Goal: Task Accomplishment & Management: Complete application form

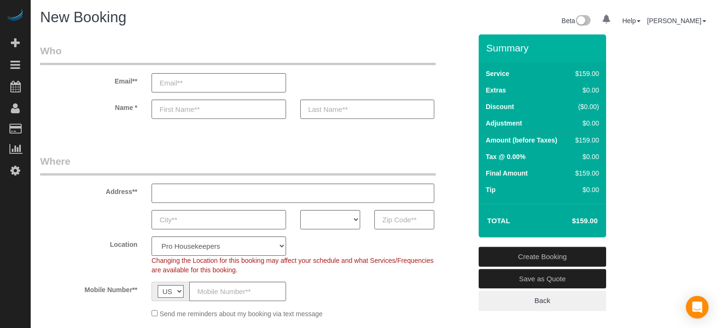
select select "4"
select select "number:9"
click at [325, 226] on select "AK AL AR AZ CA CO CT DC DE FL GA HI IA ID IL IN KS KY LA MA MD ME MI MN MO MS M…" at bounding box center [330, 219] width 60 height 19
select select "OH"
click at [300, 210] on select "AK AL AR AZ CA CO CT DC DE FL GA HI IA ID IL IN KS KY LA MA MD ME MI MN MO MS M…" at bounding box center [330, 219] width 60 height 19
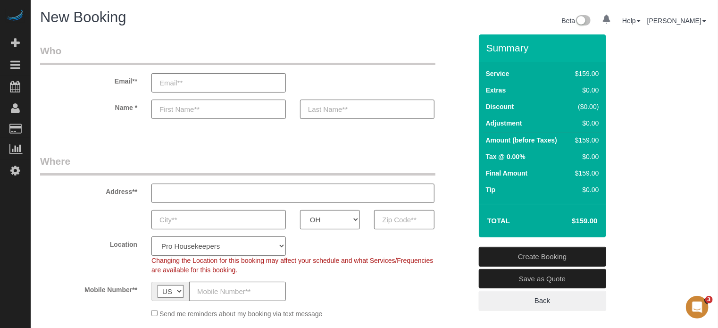
click at [238, 251] on select "Pro Housekeepers Atlanta Austin Boston Chicago Cincinnati Clearwater Denver Ft …" at bounding box center [218, 245] width 135 height 19
select select "10"
click at [151, 236] on select "Pro Housekeepers Atlanta Austin Boston Chicago Cincinnati Clearwater Denver Ft …" at bounding box center [218, 245] width 135 height 19
select select "object:1229"
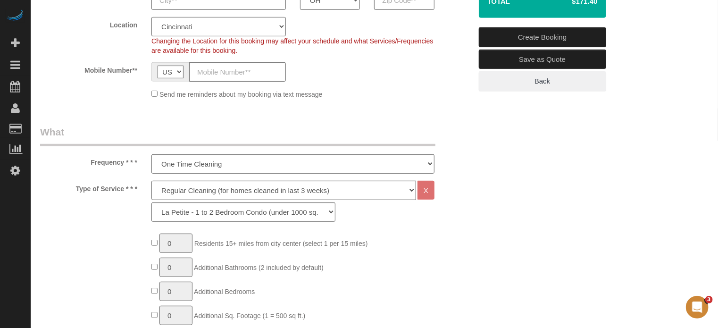
scroll to position [236, 0]
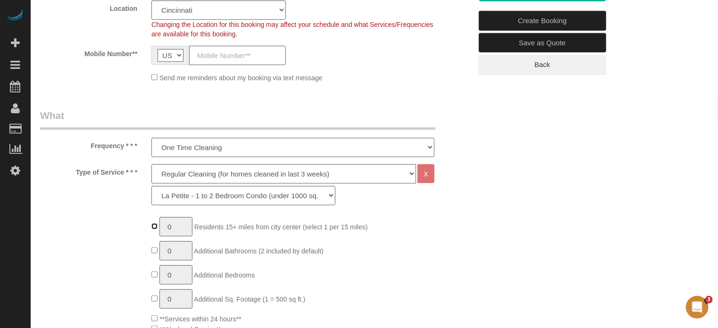
type input "1"
click at [182, 223] on input "1" at bounding box center [176, 226] width 33 height 19
type input "2"
click at [164, 174] on select "Deep Cleaning (for homes that have not been cleaned in 3+ weeks) Spruce Regular…" at bounding box center [283, 173] width 265 height 19
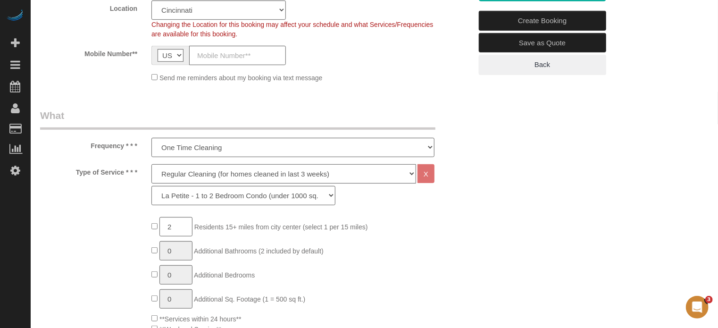
select select "6"
click at [151, 164] on select "Deep Cleaning (for homes that have not been cleaned in 3+ weeks) Spruce Regular…" at bounding box center [283, 173] width 265 height 19
select select "160"
type input "1"
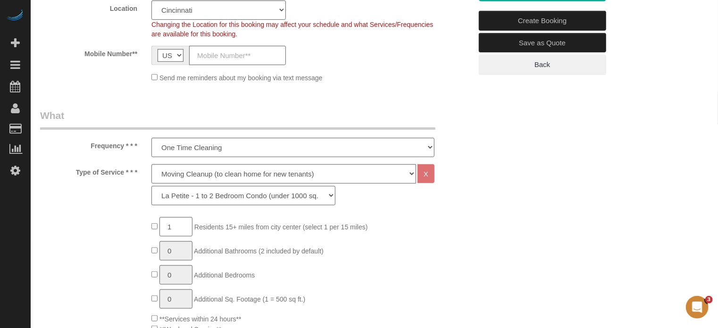
click at [189, 197] on select "La Petite - 1 to 2 Bedroom Condo (under 1000 sq. ft.) La Petite II - 2 Bedroom …" at bounding box center [243, 195] width 184 height 19
click at [151, 186] on select "La Petite - 1 to 2 Bedroom Condo (under 1000 sq. ft.) La Petite II - 2 Bedroom …" at bounding box center [243, 195] width 184 height 19
click at [461, 195] on div "Type of Service * * * Deep Cleaning (for homes that have not been cleaned in 3+…" at bounding box center [256, 187] width 446 height 46
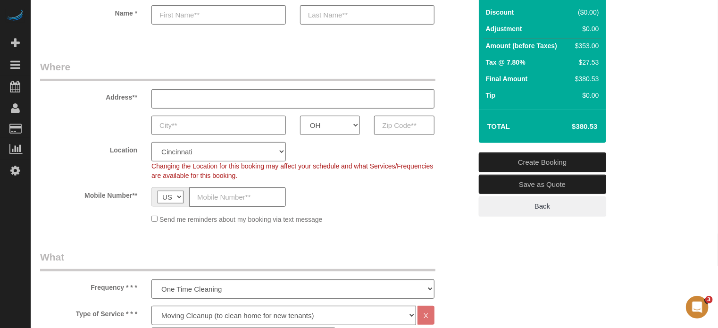
drag, startPoint x: 241, startPoint y: 176, endPoint x: 153, endPoint y: 167, distance: 88.7
click at [153, 167] on div "Changing the Location for this booking may affect your schedule and what Servic…" at bounding box center [292, 170] width 297 height 19
click at [153, 167] on span "Changing the Location for this booking may affect your schedule and what Servic…" at bounding box center [292, 170] width 282 height 17
drag, startPoint x: 152, startPoint y: 166, endPoint x: 255, endPoint y: 177, distance: 103.5
click at [255, 177] on div "Changing the Location for this booking may affect your schedule and what Servic…" at bounding box center [292, 170] width 297 height 19
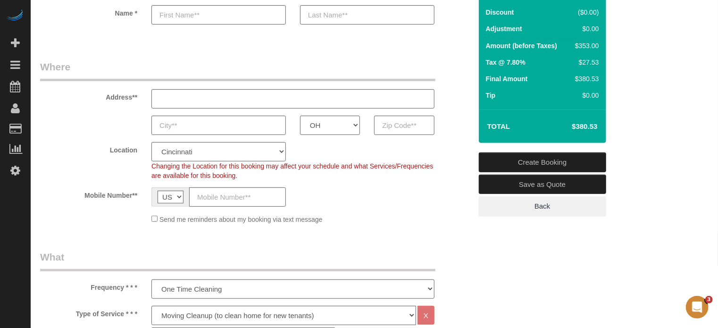
click at [255, 177] on div "Changing the Location for this booking may affect your schedule and what Servic…" at bounding box center [292, 170] width 297 height 19
drag, startPoint x: 249, startPoint y: 175, endPoint x: 176, endPoint y: 169, distance: 73.4
click at [176, 169] on div "Changing the Location for this booking may affect your schedule and what Servic…" at bounding box center [292, 170] width 297 height 19
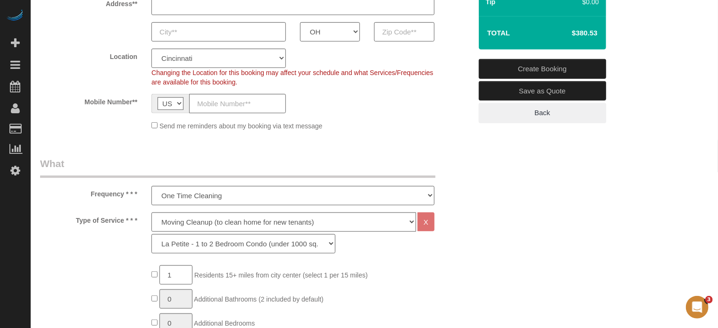
scroll to position [189, 0]
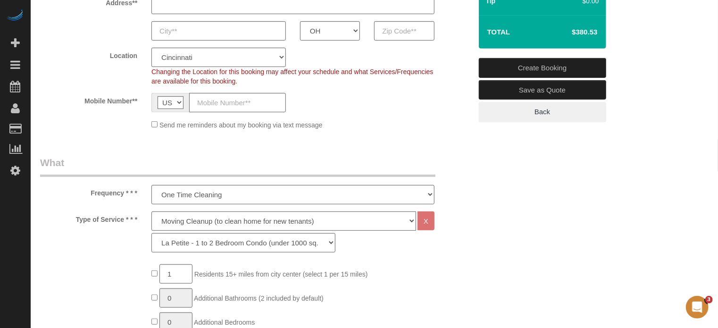
click at [89, 245] on div "Type of Service * * * Deep Cleaning (for homes that have not been cleaned in 3+…" at bounding box center [256, 234] width 446 height 46
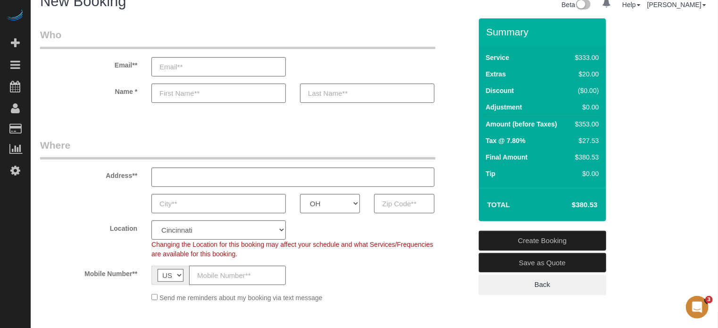
scroll to position [0, 0]
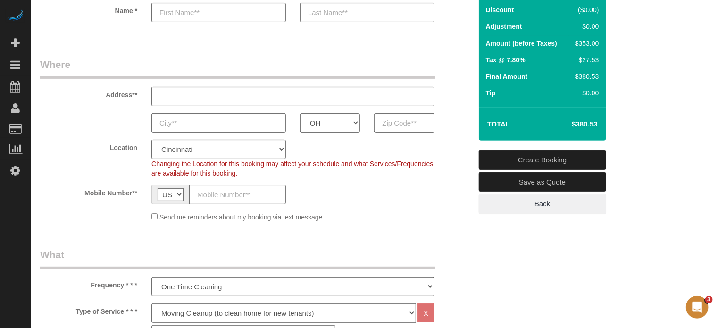
scroll to position [47, 0]
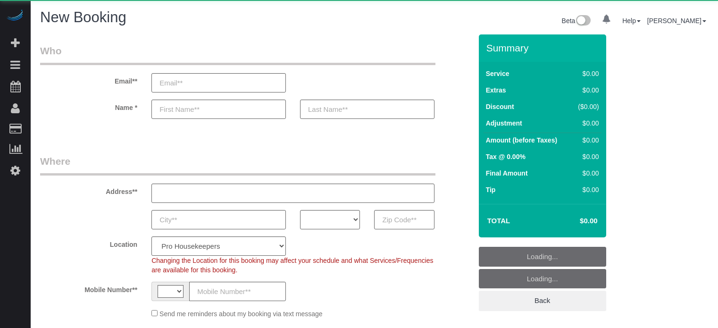
select select "number:9"
select select "string:[GEOGRAPHIC_DATA]"
select select "object:633"
select select "4"
select select "object:1220"
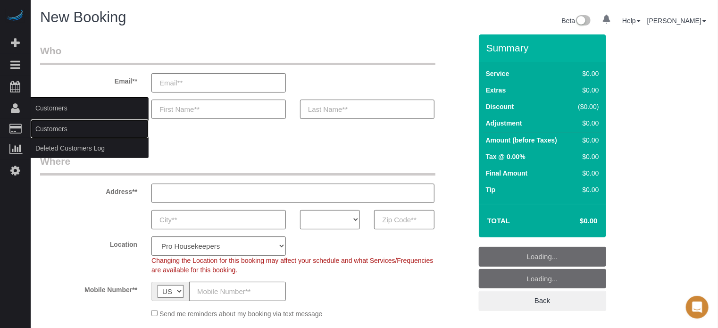
click at [50, 125] on link "Customers" at bounding box center [90, 128] width 118 height 19
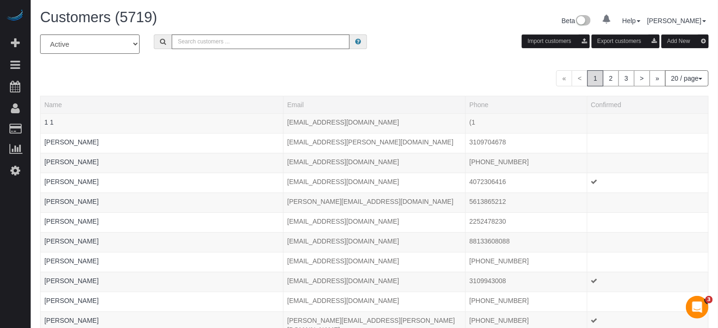
click at [678, 43] on button "Add New" at bounding box center [685, 41] width 47 height 14
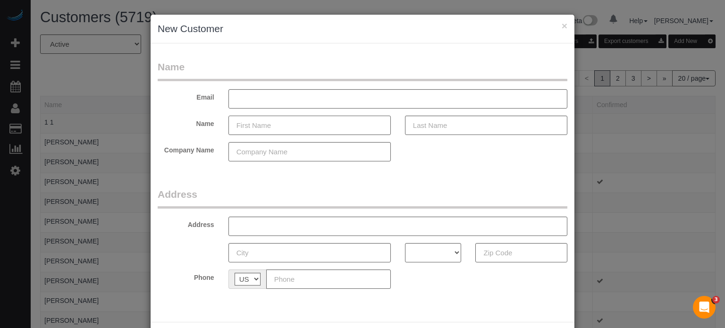
click at [261, 124] on input "text" at bounding box center [309, 125] width 162 height 19
type input "Katheline"
click at [447, 126] on input "text" at bounding box center [486, 125] width 162 height 19
click at [684, 166] on div "× New Customer Name Email Name Katheline Nowres Company Name Address Address AK…" at bounding box center [362, 164] width 725 height 328
click at [460, 131] on input "Nowres" at bounding box center [486, 125] width 162 height 19
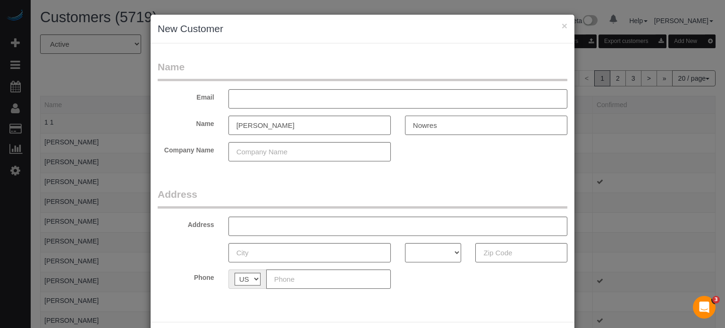
click at [460, 131] on input "Nowres" at bounding box center [486, 125] width 162 height 19
type input "[PERSON_NAME]"
click at [303, 101] on input "text" at bounding box center [397, 98] width 339 height 19
click at [684, 194] on div "× New Customer Name Email norriskath Name Katheline Norris Company Name Address…" at bounding box center [362, 164] width 725 height 328
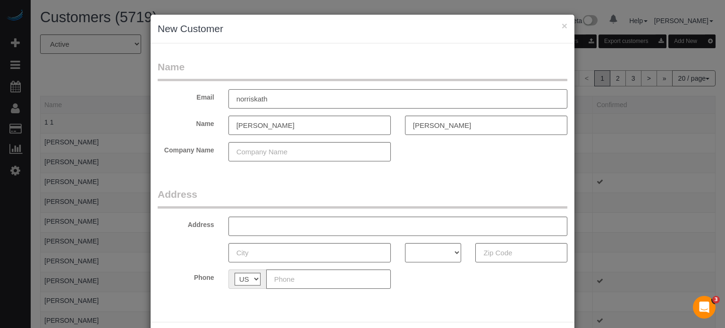
click at [281, 98] on input "norriskath" at bounding box center [397, 98] width 339 height 19
type input "norriskathleen"
click at [270, 126] on input "Katheline" at bounding box center [309, 125] width 162 height 19
type input "[PERSON_NAME]"
drag, startPoint x: 676, startPoint y: 163, endPoint x: 516, endPoint y: 163, distance: 159.5
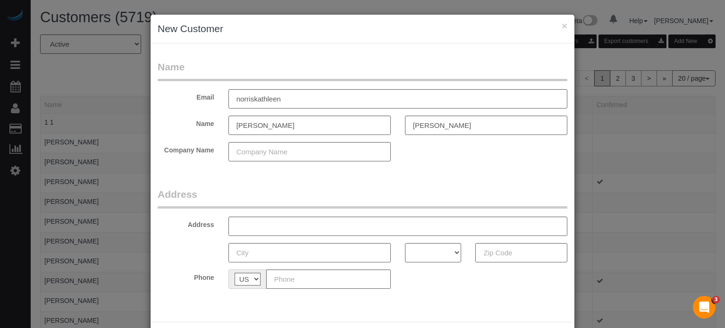
click at [676, 163] on div "× New Customer Name Email norriskathleen Name Kathleen Norris Company Name Addr…" at bounding box center [362, 164] width 725 height 328
click at [293, 92] on input "norriskathleen" at bounding box center [397, 98] width 339 height 19
type input "[EMAIL_ADDRESS][DOMAIN_NAME]"
click at [297, 277] on input "text" at bounding box center [328, 278] width 125 height 19
paste input "[PHONE_NUMBER]"
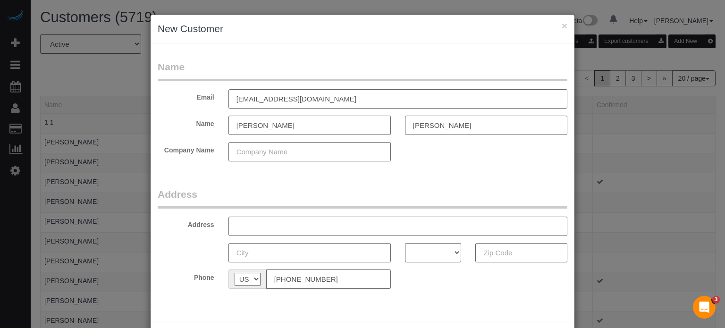
click at [340, 280] on input "[PHONE_NUMBER]" at bounding box center [328, 278] width 125 height 19
click at [333, 280] on input "[PHONE_NUMBER]" at bounding box center [328, 278] width 125 height 19
click at [272, 281] on input "[PHONE_NUMBER]" at bounding box center [328, 278] width 125 height 19
type input "[PHONE_NUMBER]"
click at [293, 224] on input "text" at bounding box center [397, 226] width 339 height 19
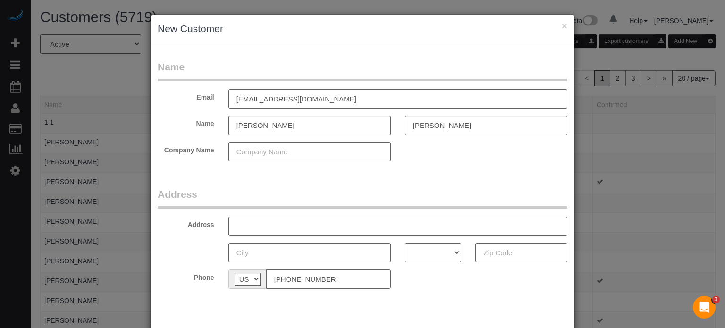
paste input "516 Berry St, Dayton, KY 41074, USA"
click at [322, 228] on input "516 Berry St, Dayton, KY 41074, USA" at bounding box center [397, 226] width 339 height 19
type input "516 Berry St, Dayton, KY , USA"
click at [506, 253] on input "text" at bounding box center [521, 252] width 92 height 19
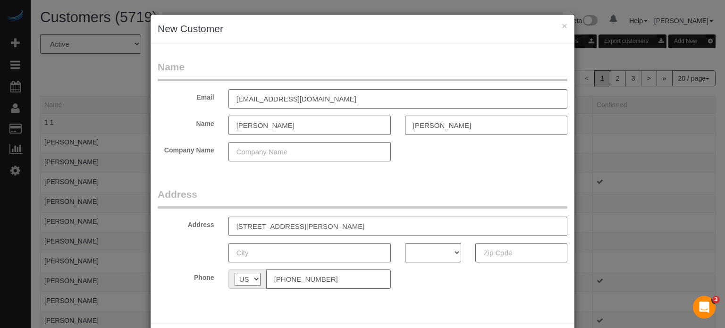
paste input "41074"
type input "41074"
click at [304, 225] on input "516 Berry St, Dayton, KY , USA" at bounding box center [397, 226] width 339 height 19
drag, startPoint x: 274, startPoint y: 226, endPoint x: 299, endPoint y: 229, distance: 25.3
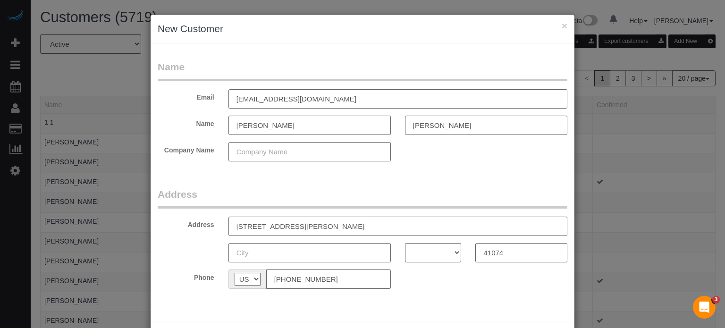
click at [274, 226] on input "516 Berry St, Dayton, KY , USA" at bounding box center [397, 226] width 339 height 19
click at [323, 223] on input "516 Berry St, Apartment 2 Dayton, KY , USA" at bounding box center [397, 226] width 339 height 19
drag, startPoint x: 337, startPoint y: 226, endPoint x: 345, endPoint y: 227, distance: 7.6
click at [338, 227] on input "516 Berry St, Apartment 2 Dayton, KY , USA" at bounding box center [397, 226] width 339 height 19
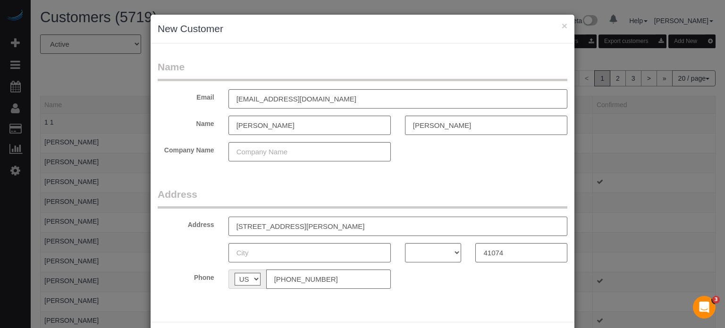
click at [351, 227] on input "516 Berry St, Apartment 2 Dayton, KY , USA" at bounding box center [397, 226] width 339 height 19
drag, startPoint x: 351, startPoint y: 226, endPoint x: 330, endPoint y: 228, distance: 20.9
click at [330, 228] on input "516 Berry St, Apartment 2 Dayton, KY , USA" at bounding box center [397, 226] width 339 height 19
type input "516 Berry St, Apartment 2 Dayton, KY , USA"
click at [425, 253] on select "AK AL AR AZ CA CO CT DC DE FL GA HI IA ID IL IN KS KY LA MA MD ME MI MN MO MS M…" at bounding box center [433, 252] width 57 height 19
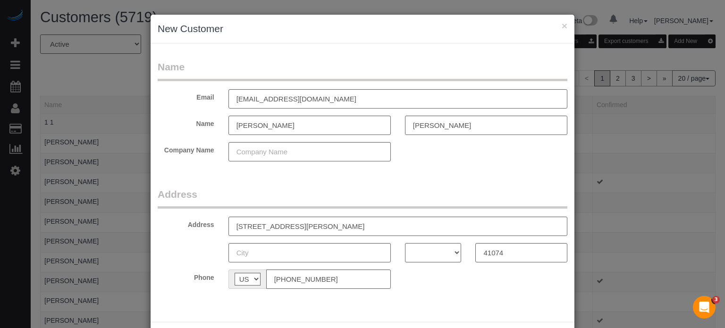
select select "KY"
click at [405, 243] on select "AK AL AR AZ CA CO CT DC DE FL GA HI IA ID IL IN KS KY LA MA MD ME MI MN MO MS M…" at bounding box center [433, 252] width 57 height 19
click at [326, 226] on input "516 Berry St, Apartment 2 Dayton, KY , USA" at bounding box center [397, 226] width 339 height 19
type input "516 Berry St, Apartment 2 , KY , USA"
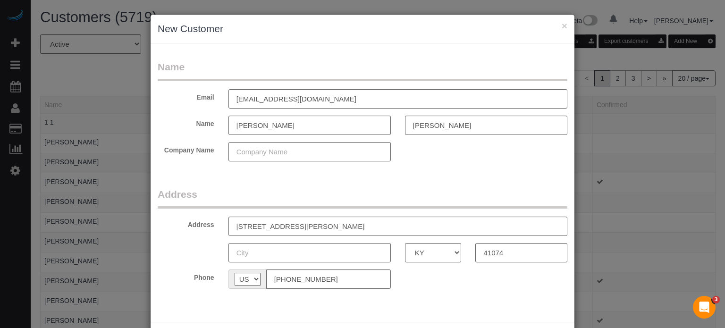
click at [288, 255] on input "text" at bounding box center [309, 252] width 162 height 19
paste input "[GEOGRAPHIC_DATA]"
type input "[GEOGRAPHIC_DATA]"
click at [322, 225] on input "516 Berry St, Apartment 2 , KY , USA" at bounding box center [397, 226] width 339 height 19
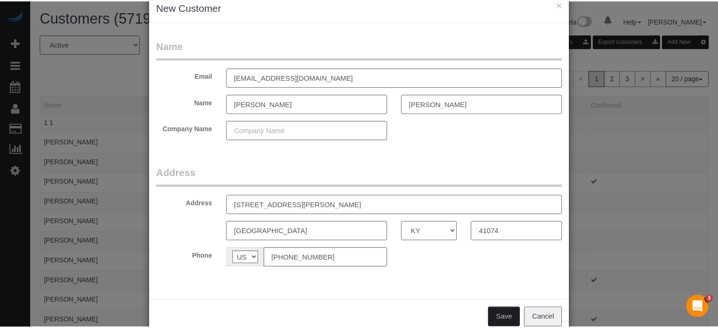
scroll to position [42, 0]
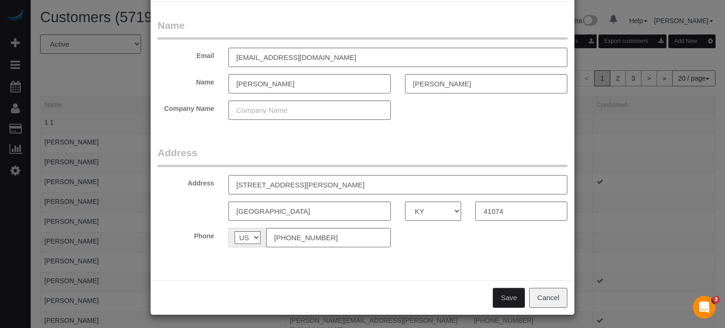
type input "[STREET_ADDRESS][PERSON_NAME]"
click at [505, 295] on button "Save" at bounding box center [509, 298] width 32 height 20
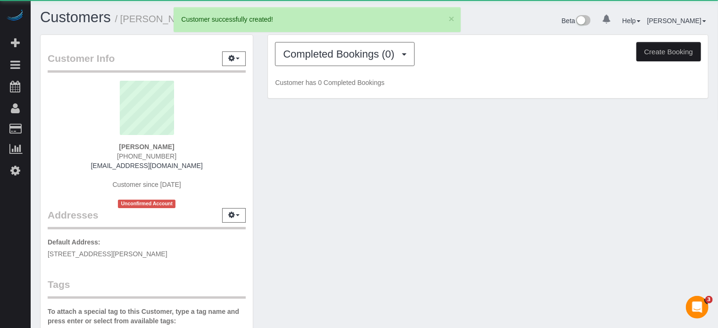
click at [661, 56] on button "Create Booking" at bounding box center [669, 52] width 65 height 20
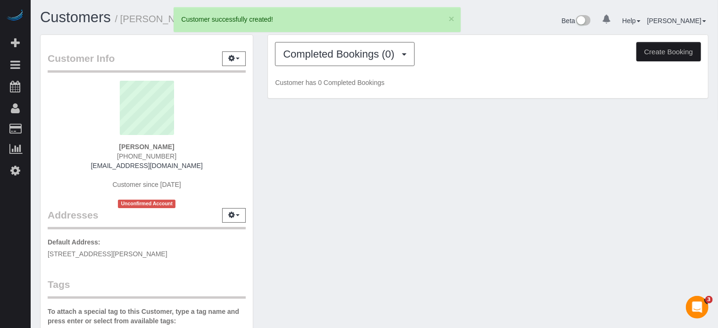
select select "KY"
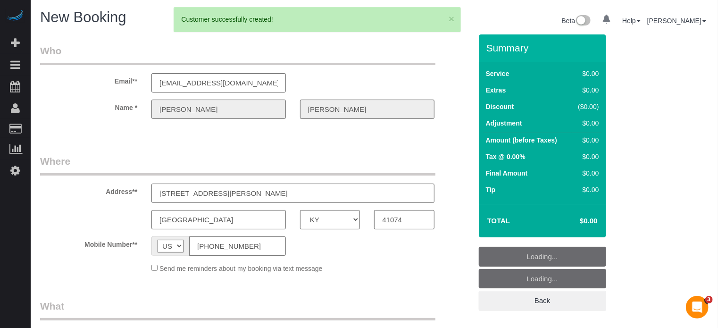
select select "number:9"
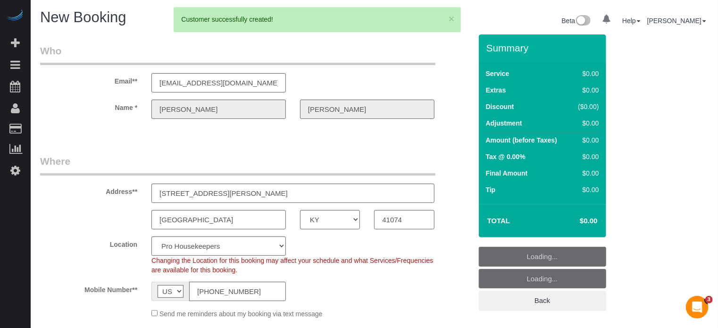
select select "object:2445"
select select "4"
select select "10"
select select "object:2581"
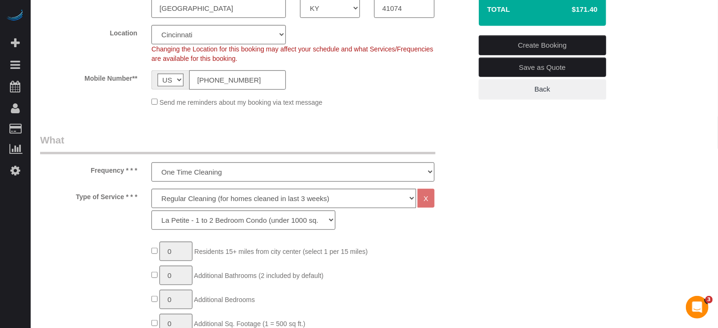
scroll to position [236, 0]
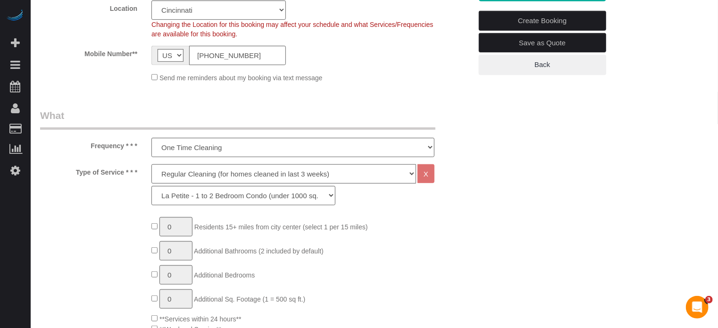
click at [180, 177] on select "Deep Cleaning (for homes that have not been cleaned in 3+ weeks) Spruce Regular…" at bounding box center [283, 173] width 265 height 19
select select "6"
click at [151, 164] on select "Deep Cleaning (for homes that have not been cleaned in 3+ weeks) Spruce Regular…" at bounding box center [283, 173] width 265 height 19
select select "160"
type input "1"
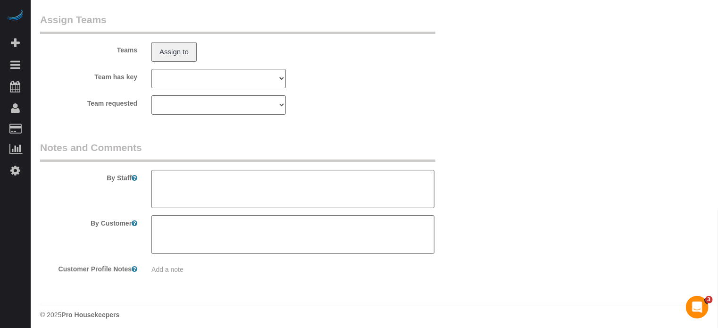
scroll to position [1717, 0]
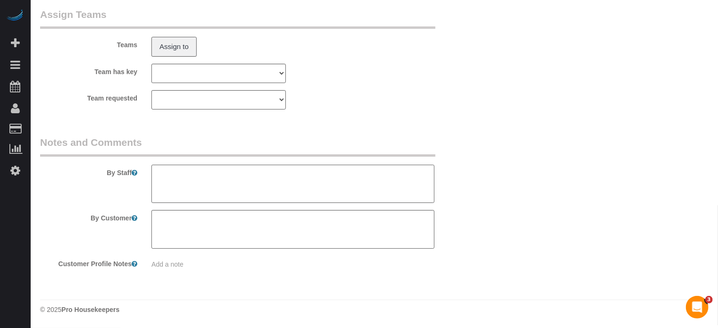
click at [236, 177] on textarea at bounding box center [292, 184] width 283 height 39
type textarea "Parking in front of the building. Close to [GEOGRAPHIC_DATA]. Utilities: ON. So…"
click at [347, 107] on div "Team requested Cincinnati Team Asir" at bounding box center [256, 99] width 446 height 19
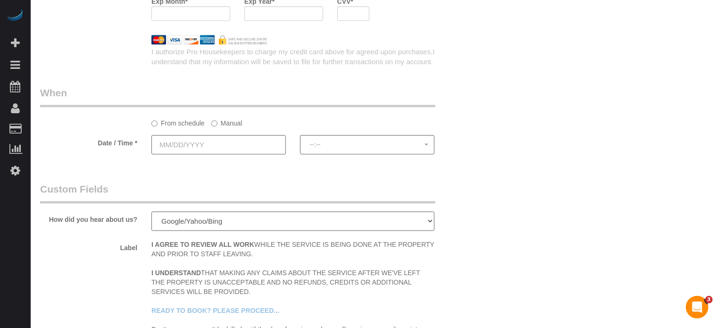
scroll to position [1245, 0]
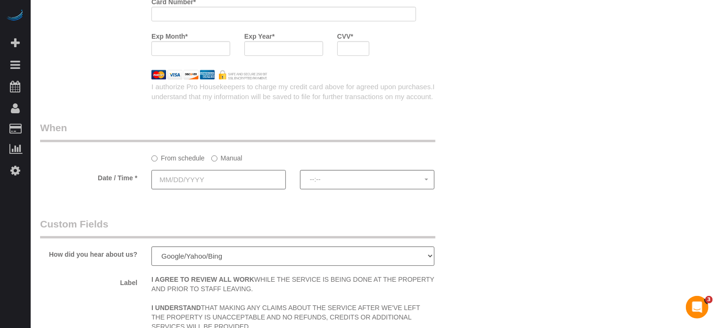
click at [203, 188] on input "text" at bounding box center [218, 179] width 135 height 19
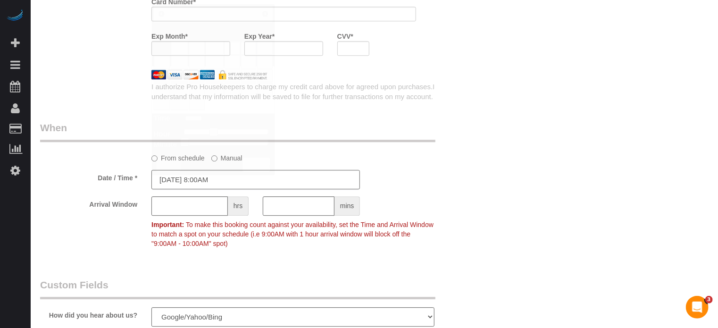
click at [234, 185] on input "09/30/2025 8:00AM" at bounding box center [255, 179] width 209 height 19
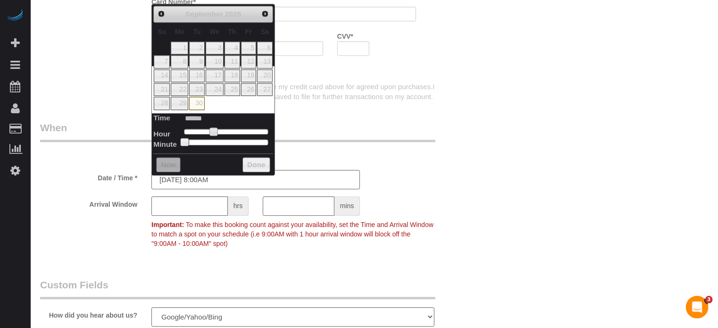
type input "09/30/2025 9:00AM"
type input "******"
type input "09/30/2025 10:00AM"
type input "*******"
type input "09/30/2025 11:00AM"
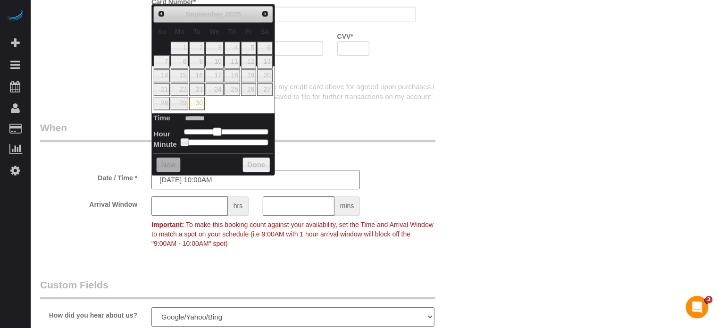
type input "*******"
type input "09/30/2025 12:00PM"
type input "*******"
type input "09/30/2025 1:00PM"
type input "******"
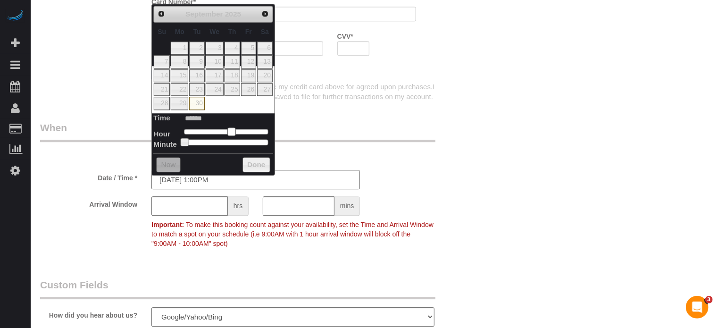
type input "09/30/2025 2:00PM"
type input "******"
type input "09/30/2025 3:00PM"
type input "******"
type input "[DATE] 4:00PM"
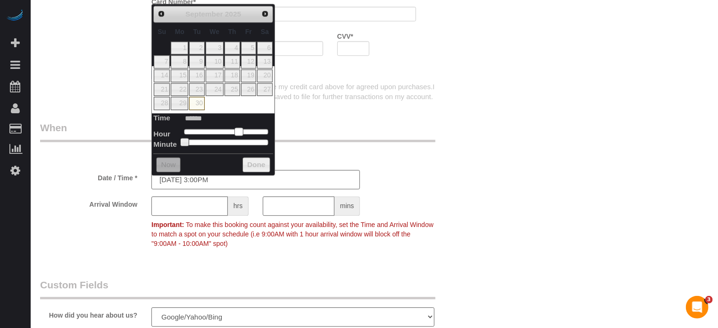
type input "******"
drag, startPoint x: 215, startPoint y: 132, endPoint x: 244, endPoint y: 134, distance: 28.4
click at [244, 134] on span at bounding box center [242, 131] width 8 height 8
click at [402, 135] on legend "When" at bounding box center [237, 131] width 395 height 21
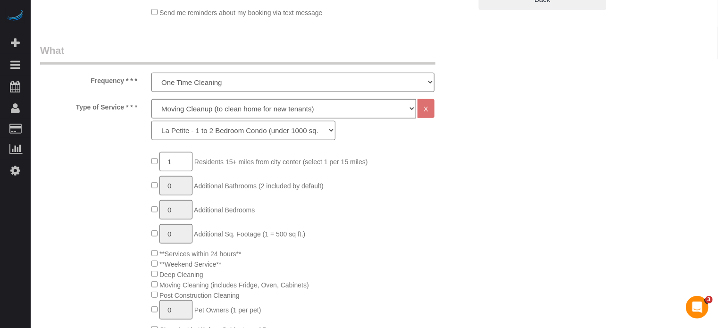
scroll to position [18, 0]
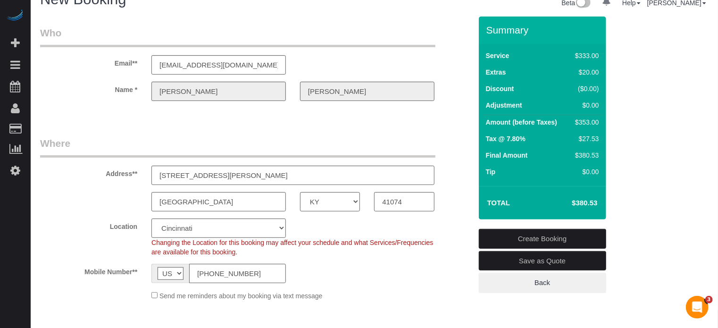
click at [143, 93] on div "Name * Kathleen Norris" at bounding box center [256, 91] width 446 height 19
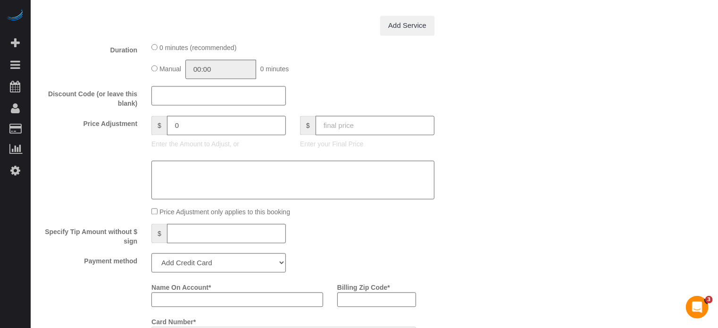
scroll to position [1009, 0]
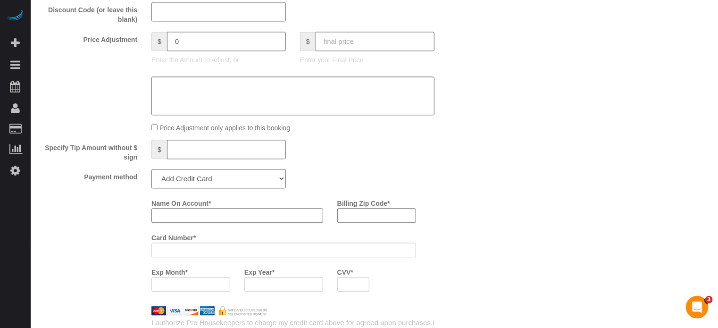
click at [208, 218] on input "Name On Account *" at bounding box center [237, 215] width 172 height 15
paste input "[PERSON_NAME]"
click at [474, 188] on div "Payment method Add Credit Card Cash Check Paypal" at bounding box center [256, 178] width 446 height 19
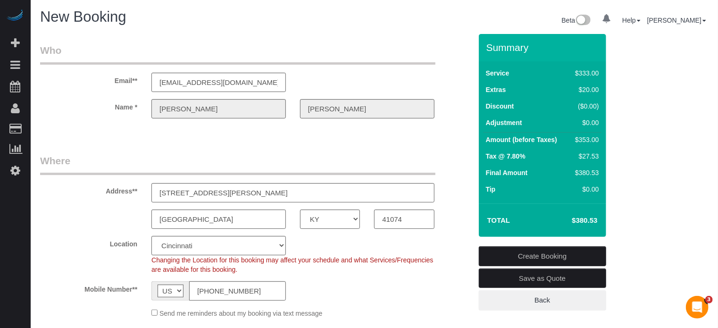
scroll to position [0, 0]
click at [289, 109] on div "Name * Kathleen Norris" at bounding box center [256, 109] width 446 height 19
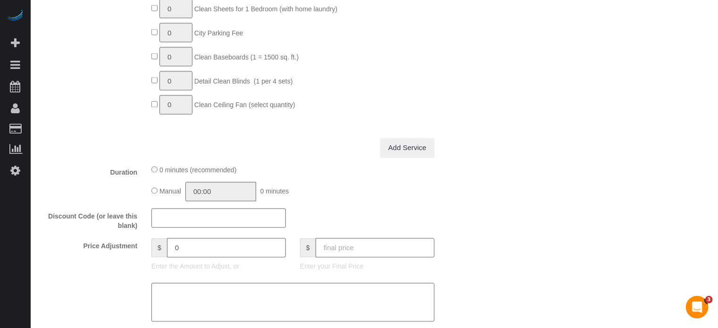
scroll to position [1038, 0]
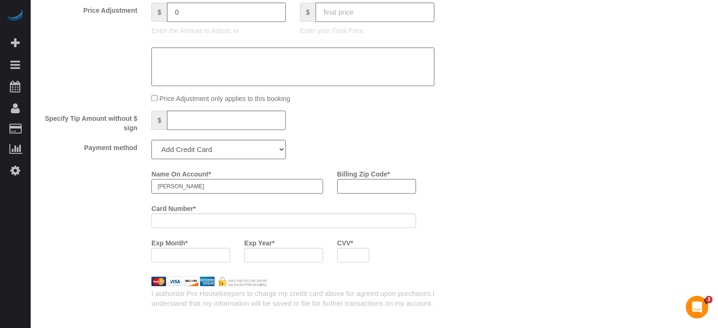
click at [215, 192] on input "[PERSON_NAME]" at bounding box center [237, 186] width 172 height 15
paste input "[PERSON_NAME]"
type input "Kathleen Norris"
click at [381, 193] on input "Billing Zip Code *" at bounding box center [376, 186] width 79 height 15
type input "45206"
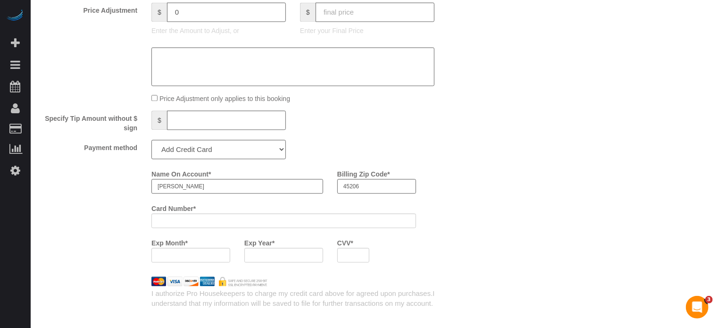
click at [105, 233] on div "Name On Account * Kathleen Norris Billing Zip Code * 45206 Card Number * Exp Mo…" at bounding box center [256, 217] width 446 height 103
click at [572, 179] on div "Who Email** norriskathleen@hotmail.com Name * Kathleen Norris Where Address** 5…" at bounding box center [374, 13] width 669 height 2035
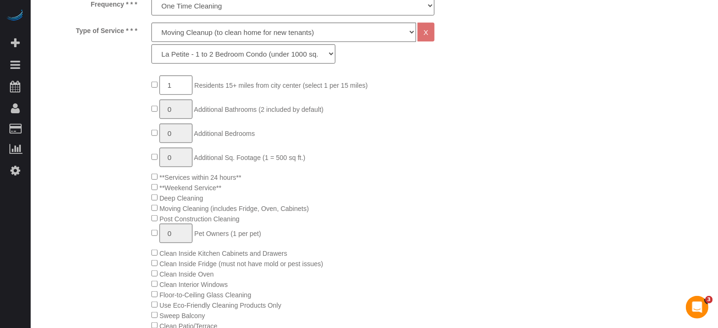
scroll to position [94, 0]
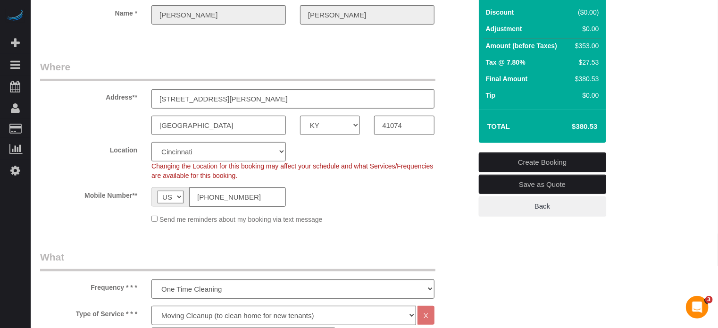
click at [541, 161] on link "Create Booking" at bounding box center [542, 162] width 127 height 20
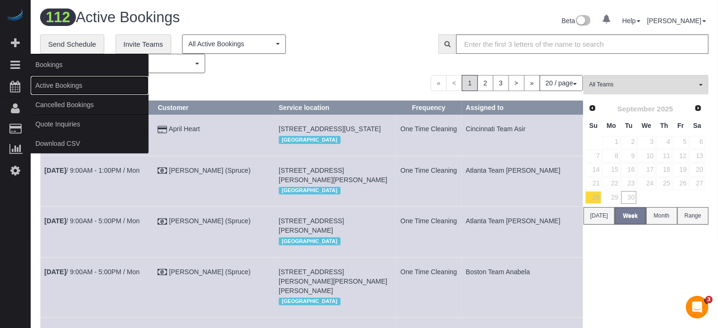
click at [47, 81] on link "Active Bookings" at bounding box center [90, 85] width 118 height 19
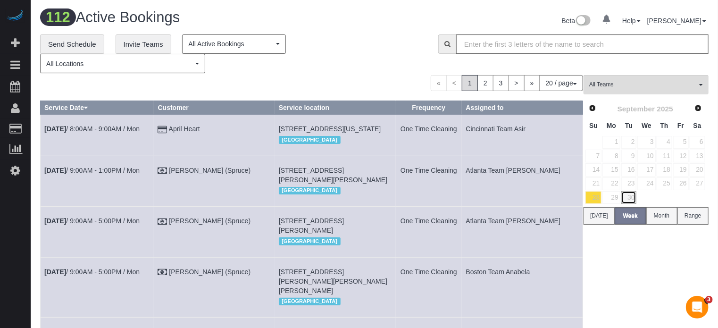
click at [631, 198] on link "30" at bounding box center [630, 197] width 16 height 13
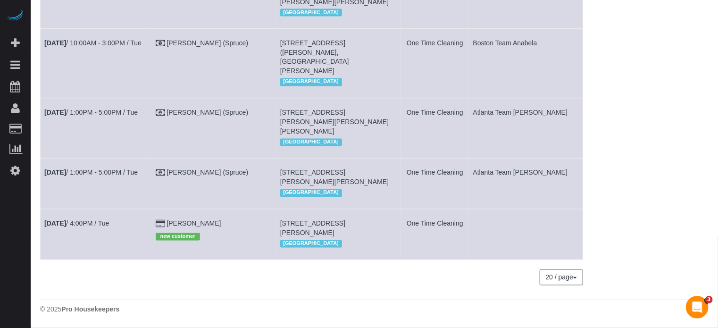
scroll to position [941, 0]
click at [208, 220] on link "Kathleen Norris" at bounding box center [194, 224] width 54 height 8
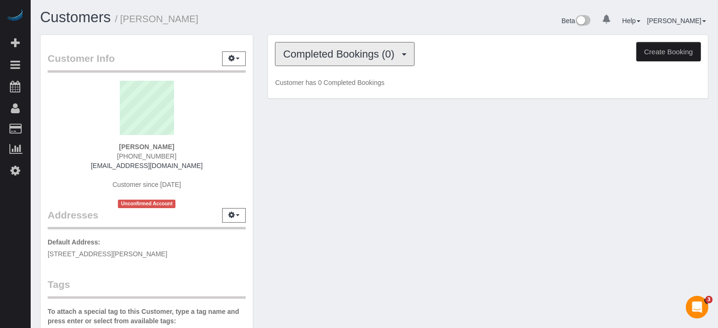
click at [336, 52] on span "Completed Bookings (0)" at bounding box center [341, 54] width 116 height 12
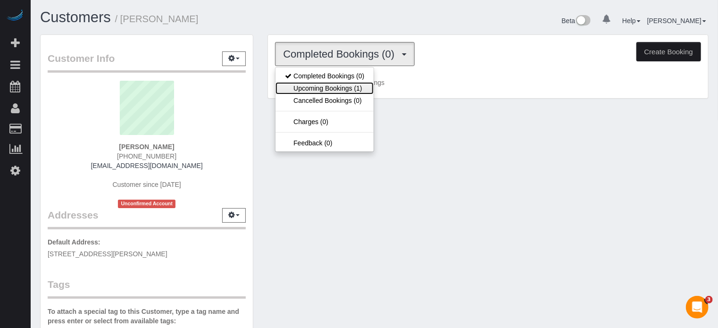
click at [332, 87] on link "Upcoming Bookings (1)" at bounding box center [325, 88] width 98 height 12
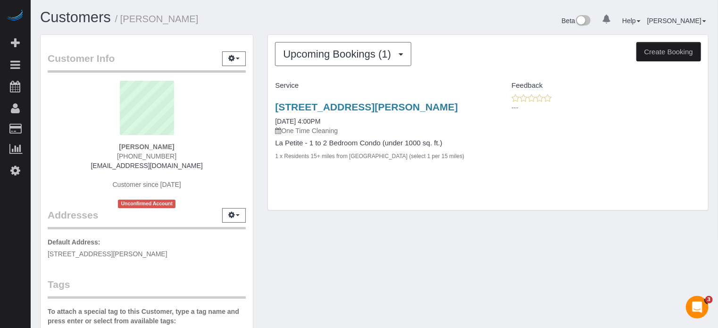
drag, startPoint x: 193, startPoint y: 165, endPoint x: 87, endPoint y: 166, distance: 105.2
click at [87, 166] on div "Kathleen Norris (513) 600-9109 norriskathleen@hotmail.com Customer since 2025 U…" at bounding box center [147, 144] width 198 height 127
copy link "[EMAIL_ADDRESS][DOMAIN_NAME]"
click at [410, 251] on div "Customer Info Edit Contact Info Send Message Email Preferences Special Sales Ta…" at bounding box center [374, 267] width 683 height 466
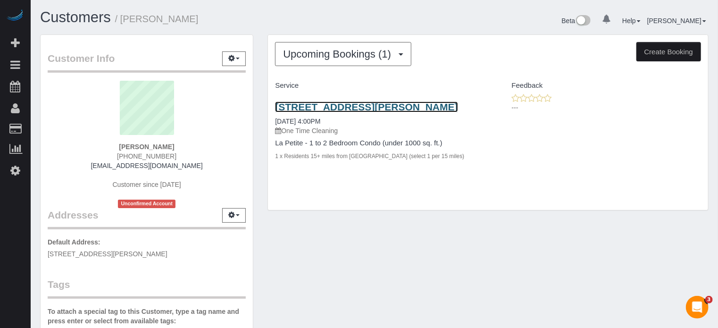
click at [328, 107] on link "516 Berry St, Apartment 2, Dayton, KY 41074" at bounding box center [366, 106] width 183 height 11
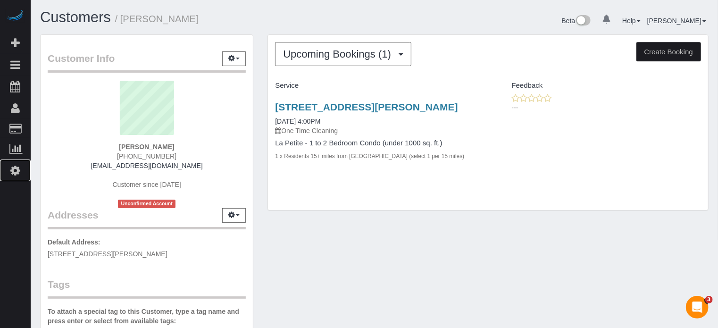
click at [19, 168] on icon at bounding box center [15, 170] width 10 height 11
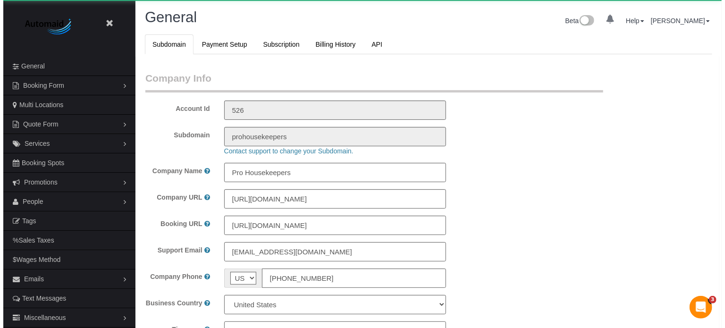
scroll to position [2098, 718]
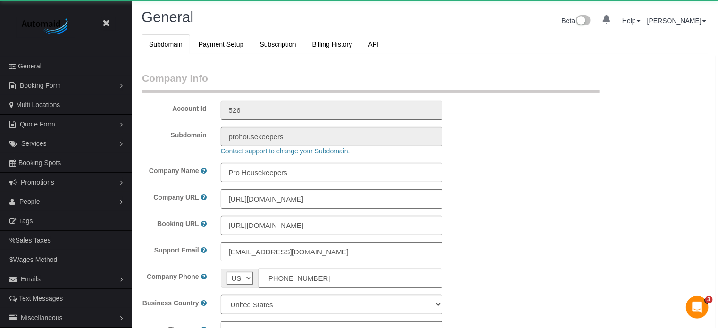
select select "1"
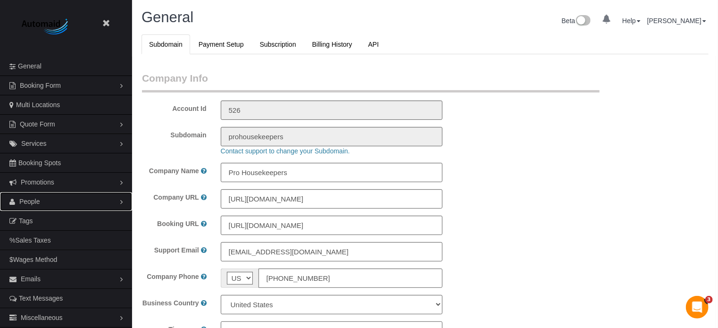
click at [43, 202] on link "People" at bounding box center [66, 201] width 132 height 19
click at [35, 220] on link "Teams" at bounding box center [66, 220] width 132 height 19
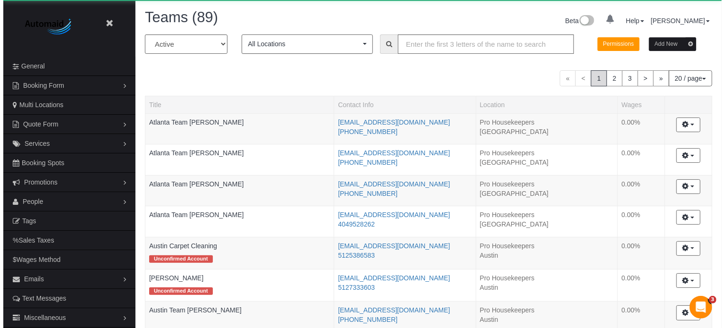
scroll to position [804, 718]
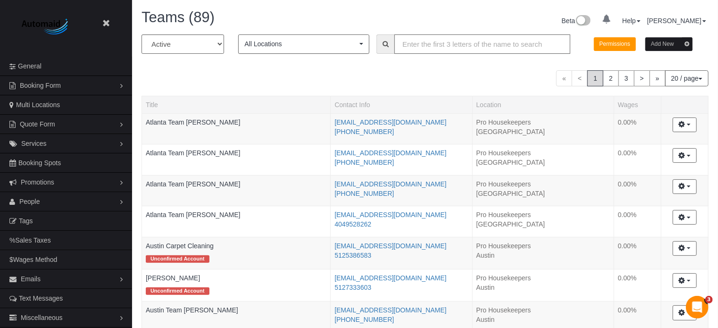
click at [412, 46] on input "text" at bounding box center [483, 43] width 176 height 19
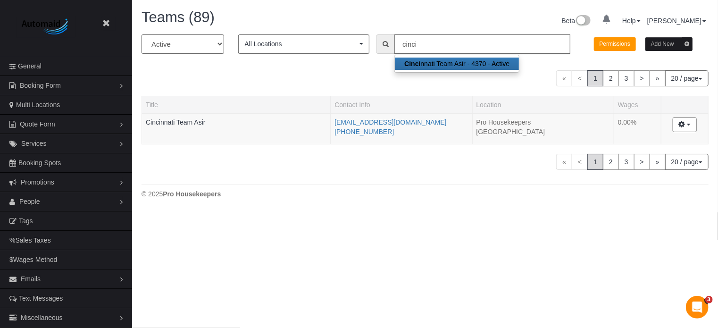
scroll to position [46982, 46469]
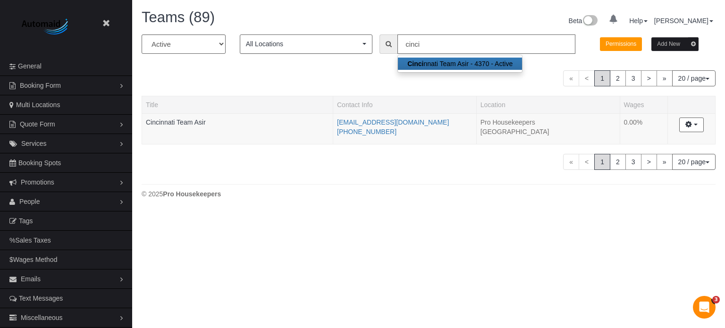
type input "cinci"
click at [279, 67] on div "All Active Archived All Locations All Locations Active Locations Pro Housekeepe…" at bounding box center [429, 102] width 574 height 136
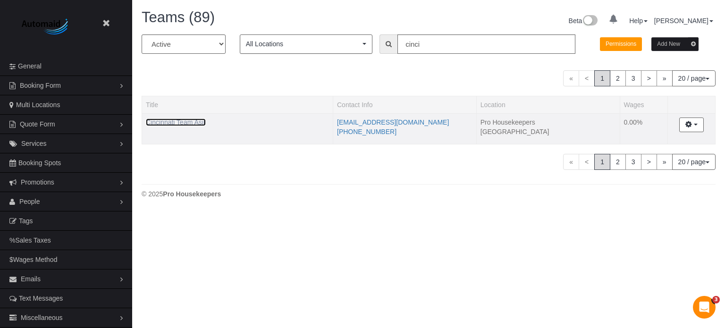
click at [188, 121] on link "Cincinnati Team Asir" at bounding box center [176, 122] width 60 height 8
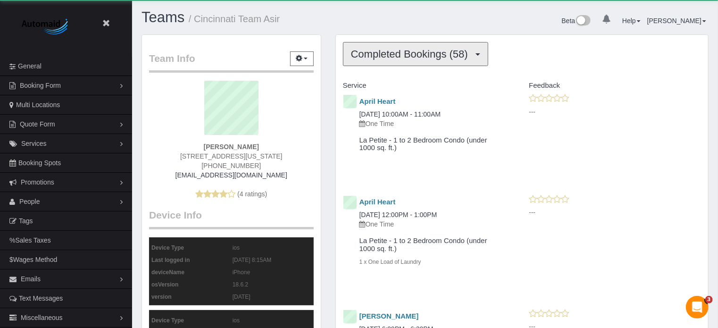
scroll to position [3238, 718]
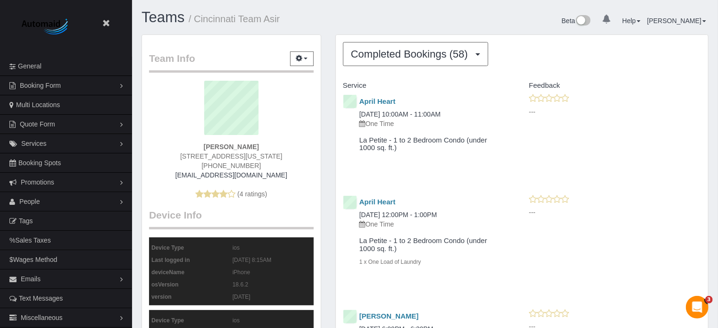
click at [352, 57] on span "Completed Bookings (58)" at bounding box center [412, 54] width 122 height 12
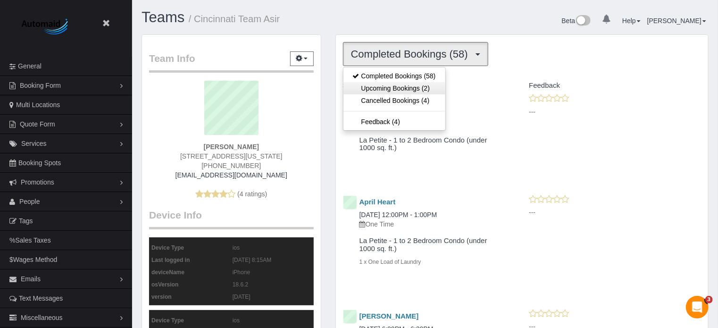
click at [370, 90] on link "Upcoming Bookings (2)" at bounding box center [395, 88] width 102 height 12
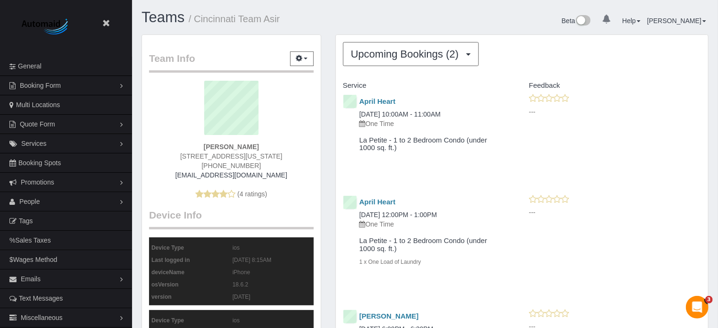
scroll to position [46198, 46475]
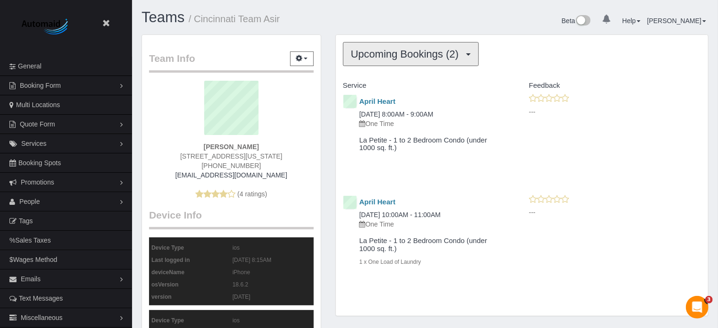
click at [358, 64] on button "Upcoming Bookings (2)" at bounding box center [411, 54] width 136 height 24
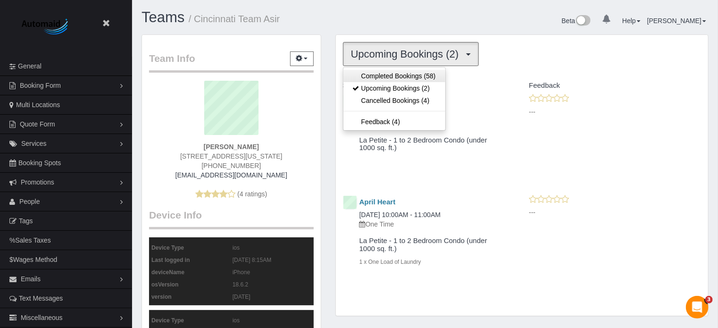
click at [363, 73] on link "Completed Bookings (58)" at bounding box center [395, 76] width 102 height 12
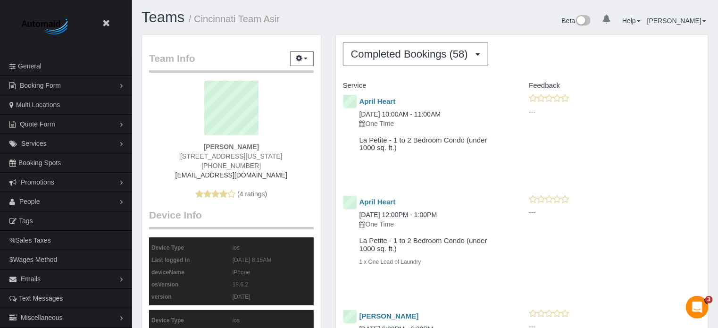
scroll to position [3238, 718]
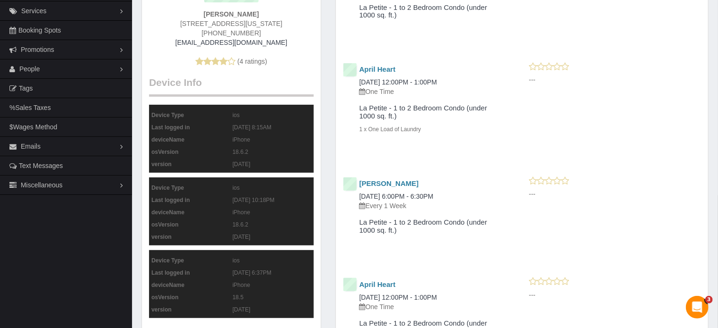
scroll to position [0, 0]
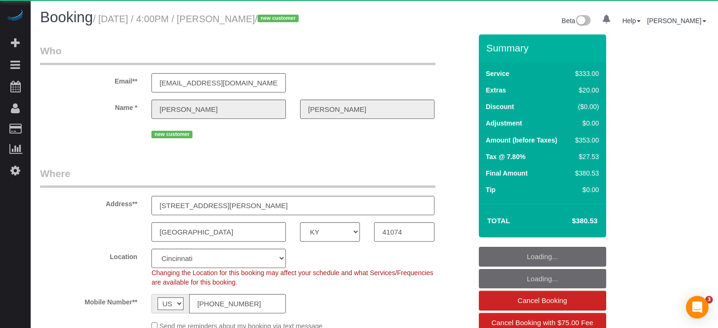
select select "KY"
select select "number:9"
select select "object:833"
select select "6"
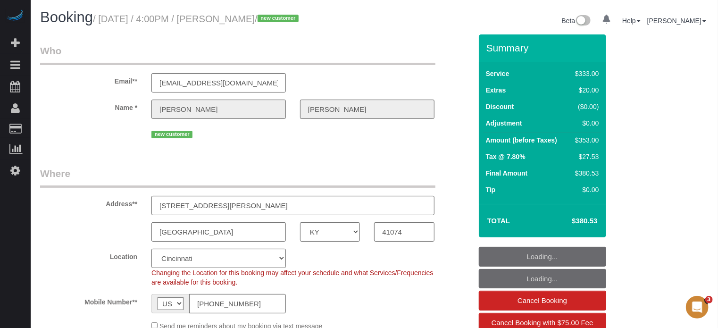
click at [118, 47] on legend "Who" at bounding box center [237, 54] width 395 height 21
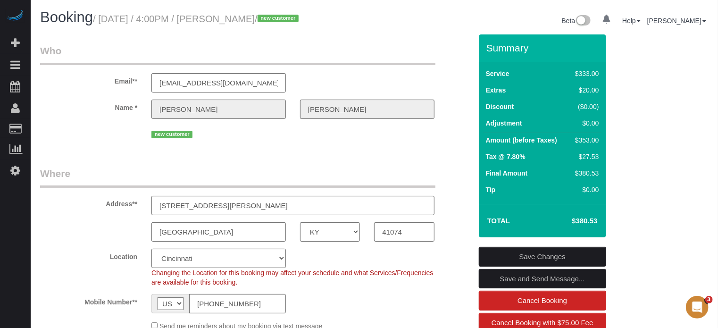
click at [460, 117] on div "Name * Kathleen Norris" at bounding box center [256, 109] width 446 height 19
click at [452, 77] on div "Email** norriskathleen@hotmail.com" at bounding box center [256, 68] width 446 height 49
click at [452, 78] on div "Email** norriskathleen@hotmail.com" at bounding box center [256, 68] width 446 height 49
click at [451, 75] on div "Email** norriskathleen@hotmail.com" at bounding box center [256, 68] width 446 height 49
drag, startPoint x: 487, startPoint y: 47, endPoint x: 592, endPoint y: 220, distance: 202.9
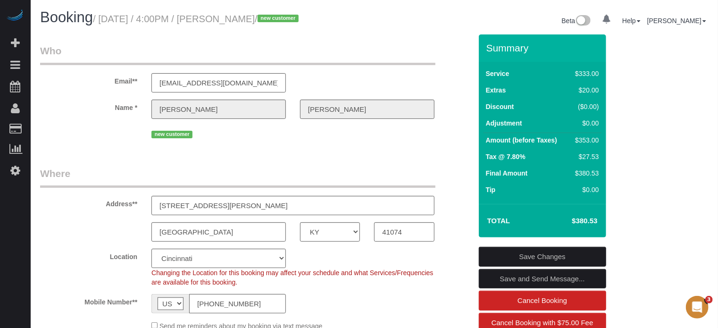
click at [592, 220] on div "Summary Service $333.00 Extras $20.00 Discount ($0.00) Adjustment $0.00 Amount …" at bounding box center [542, 135] width 127 height 203
click at [592, 220] on h4 "$380.53" at bounding box center [571, 221] width 54 height 8
click at [459, 116] on div "Name * Kathleen Norris" at bounding box center [256, 109] width 446 height 19
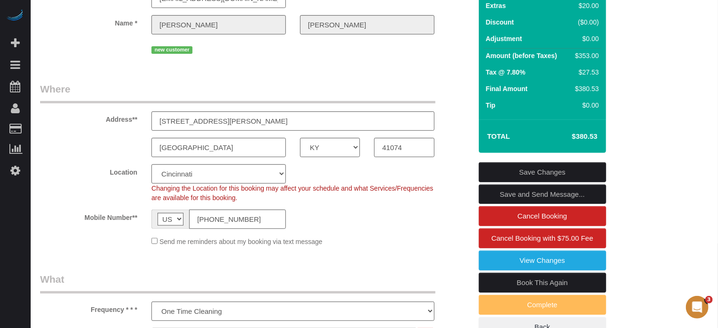
scroll to position [94, 0]
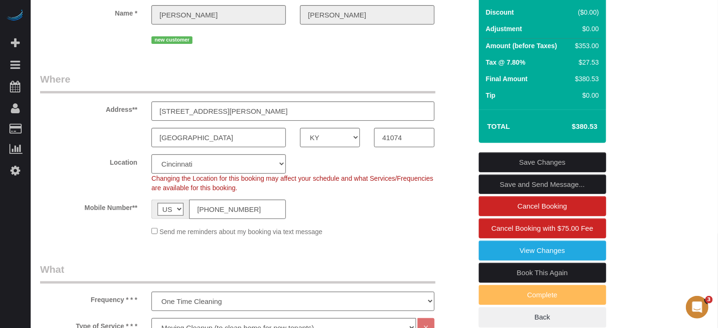
drag, startPoint x: 705, startPoint y: 252, endPoint x: 656, endPoint y: 260, distance: 49.7
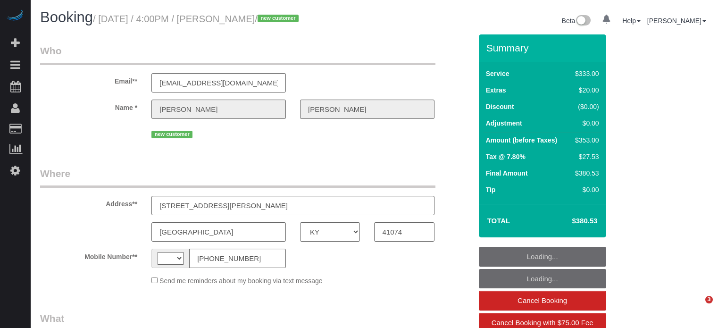
select select "KY"
select select "string:US"
select select "object:633"
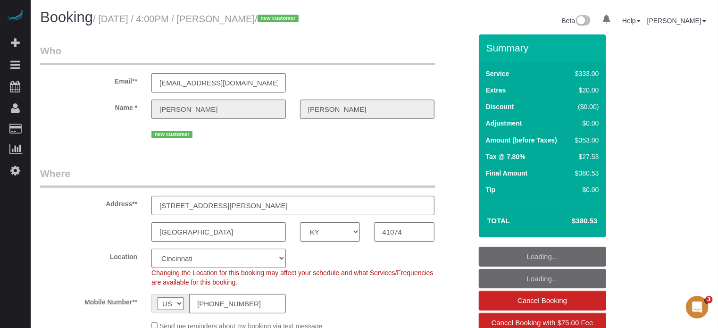
select select "6"
select select "number:9"
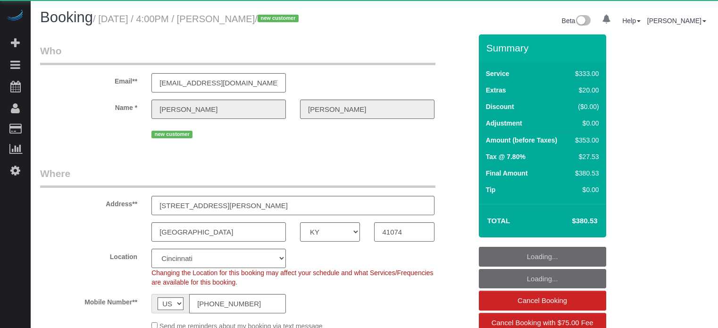
select select "KY"
select select "number:9"
select select "6"
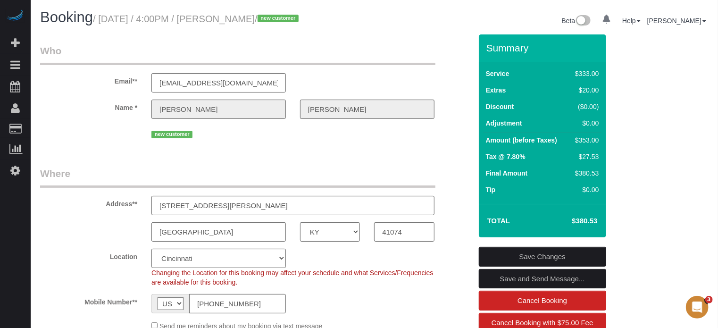
click at [100, 251] on label "Location" at bounding box center [88, 255] width 111 height 13
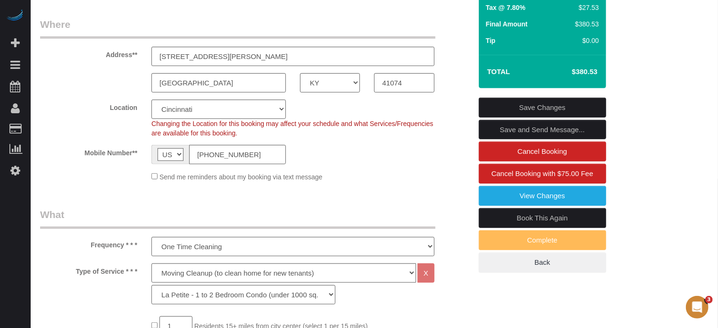
scroll to position [130, 0]
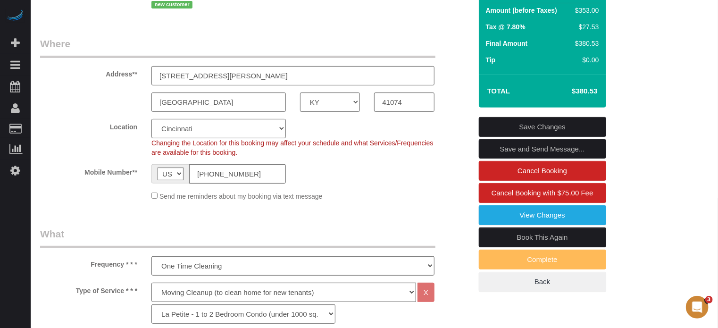
click at [253, 128] on select "Pro Housekeepers [GEOGRAPHIC_DATA] [GEOGRAPHIC_DATA] [GEOGRAPHIC_DATA] [GEOGRAP…" at bounding box center [218, 128] width 135 height 19
click at [62, 158] on sui-booking-location "Location Pro Housekeepers [GEOGRAPHIC_DATA] [GEOGRAPHIC_DATA] [GEOGRAPHIC_DATA]…" at bounding box center [256, 160] width 432 height 82
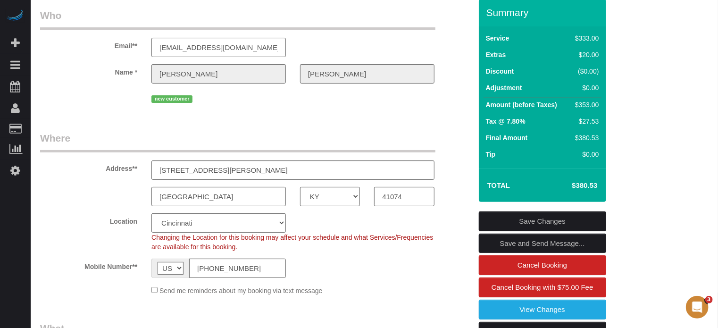
scroll to position [0, 0]
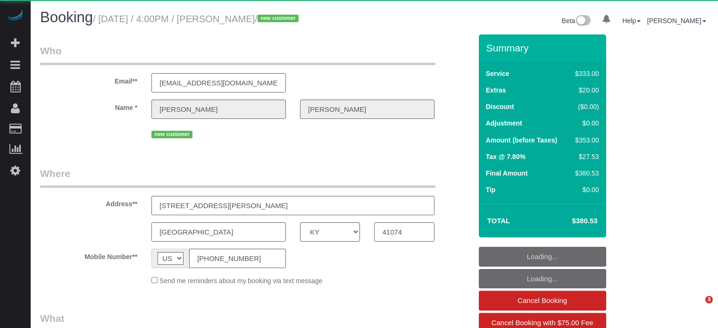
select select "KY"
select select "object:704"
select select "number:9"
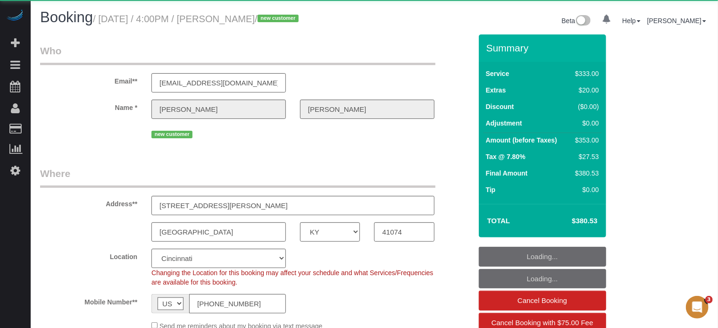
select select "6"
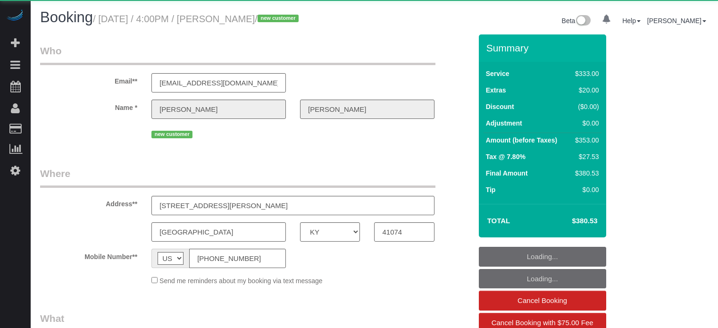
select select "KY"
select select "object:704"
select select "6"
select select "number:9"
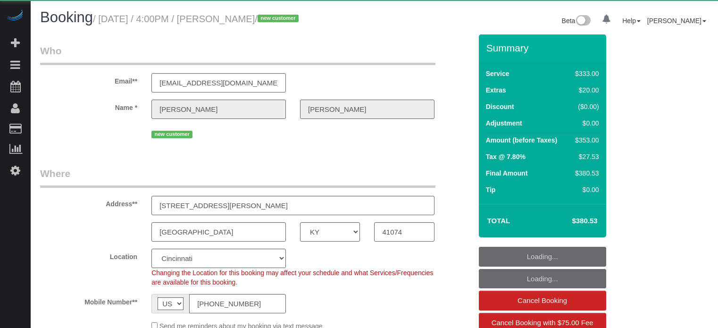
select select "KY"
select select "number:9"
select select "object:679"
select select "6"
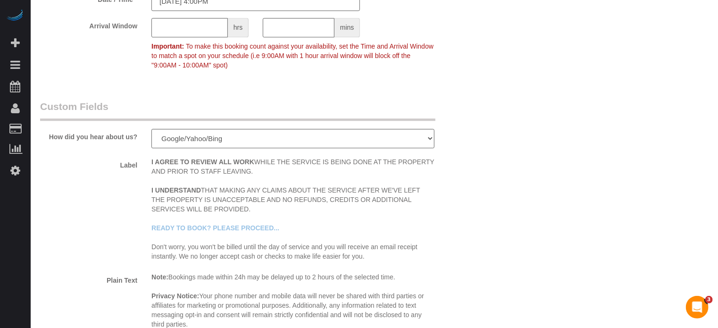
scroll to position [1180, 0]
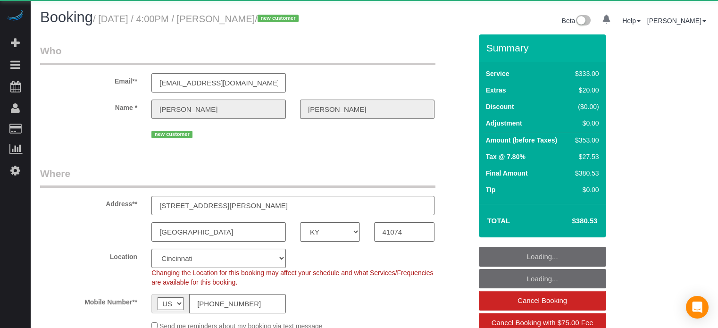
select select "KY"
select select "number:9"
select select "object:693"
select select "6"
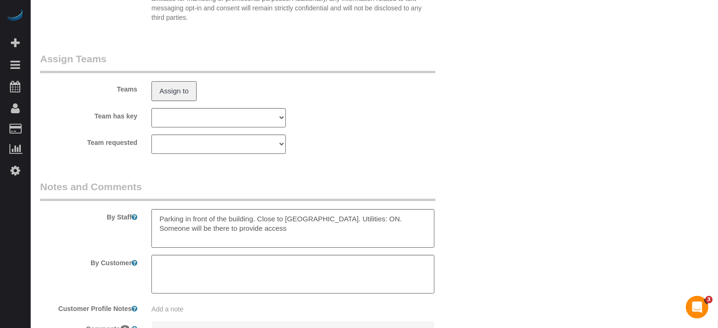
scroll to position [1473, 0]
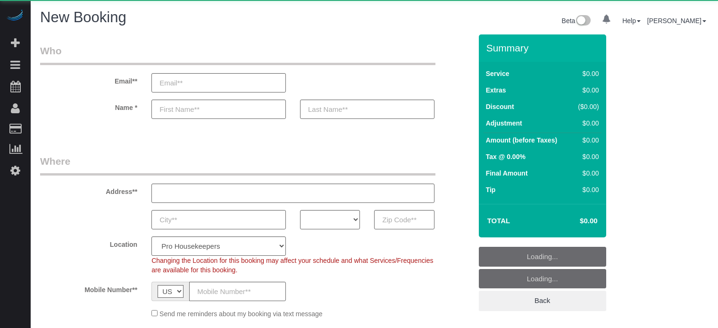
select select "number:9"
select select "object:1091"
select select "4"
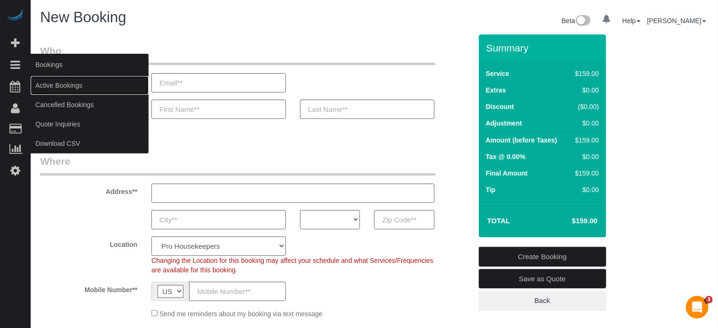
click at [52, 84] on link "Active Bookings" at bounding box center [90, 85] width 118 height 19
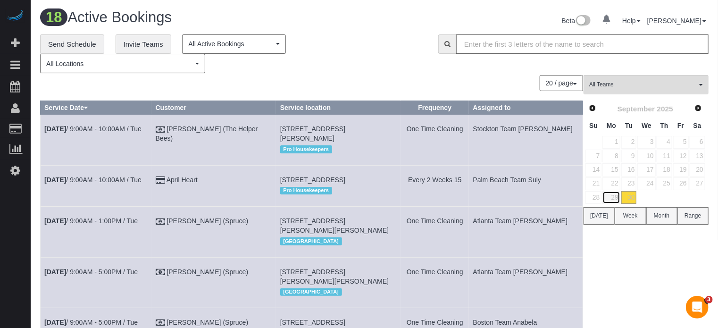
click at [615, 198] on link "29" at bounding box center [611, 197] width 17 height 13
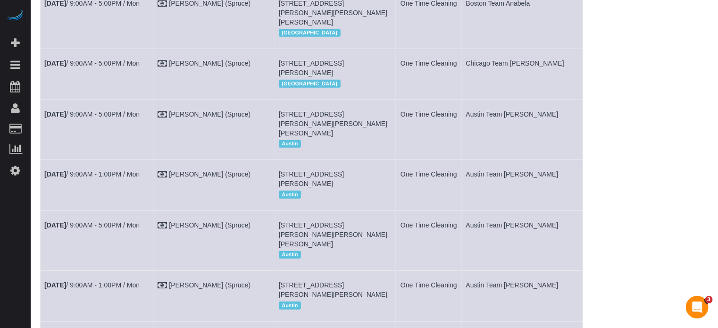
scroll to position [33, 0]
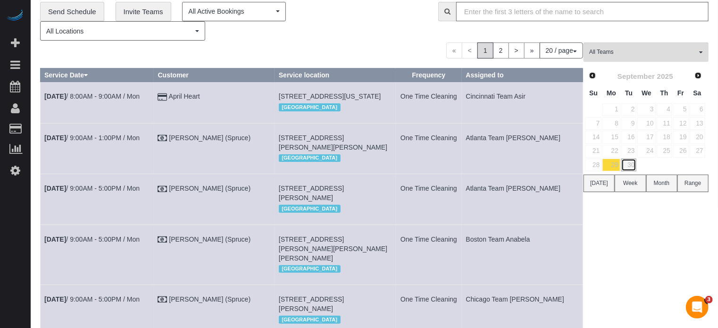
click at [634, 159] on link "30" at bounding box center [630, 165] width 16 height 13
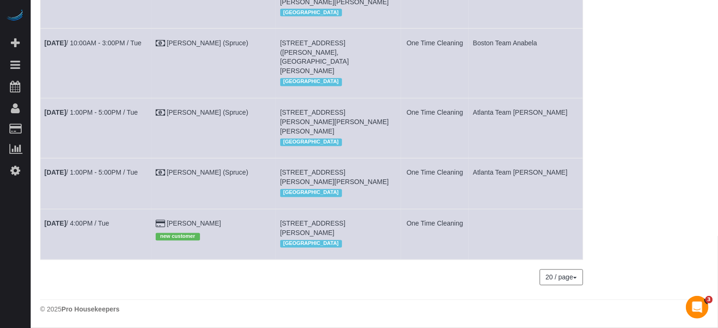
scroll to position [941, 0]
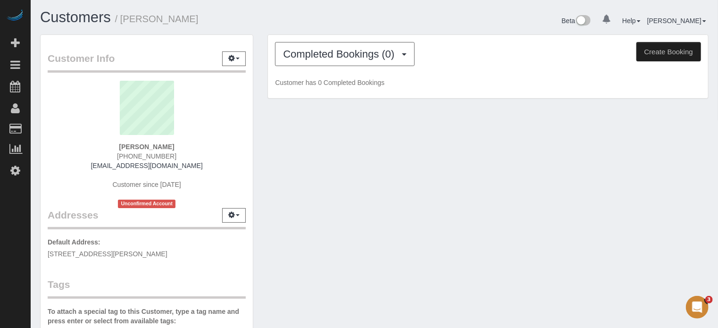
click at [342, 68] on div "Completed Bookings (0) Completed Bookings (0) Upcoming Bookings (1) Cancelled B…" at bounding box center [488, 67] width 440 height 64
click at [334, 58] on span "Completed Bookings (0)" at bounding box center [341, 54] width 116 height 12
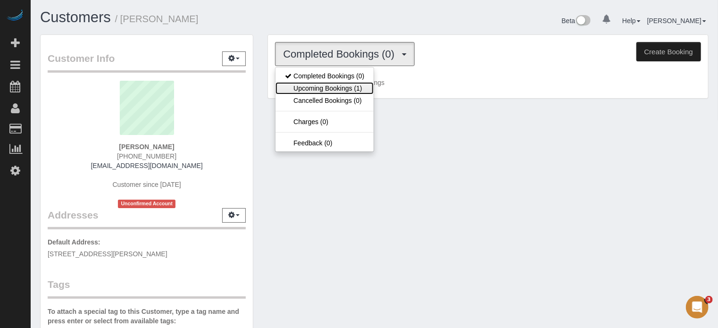
click at [333, 84] on link "Upcoming Bookings (1)" at bounding box center [325, 88] width 98 height 12
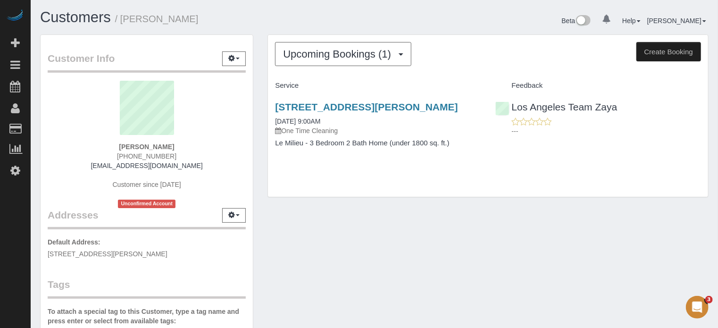
click at [252, 130] on div "Customer Info Edit Contact Info Send Message Email Preferences Special Sales Ta…" at bounding box center [147, 261] width 212 height 453
click at [342, 207] on div "Upcoming Bookings (1) Completed Bookings (0) Upcoming Bookings (1) Cancelled Bo…" at bounding box center [488, 120] width 455 height 172
click at [278, 218] on div "Customer Info Edit Contact Info Send Message Email Preferences Special Sales Ta…" at bounding box center [374, 265] width 683 height 463
click at [361, 231] on div "Customer Info Edit Contact Info Send Message Email Preferences Special Sales Ta…" at bounding box center [374, 265] width 683 height 463
click at [413, 235] on div "Customer Info Edit Contact Info Send Message Email Preferences Special Sales Ta…" at bounding box center [374, 265] width 683 height 463
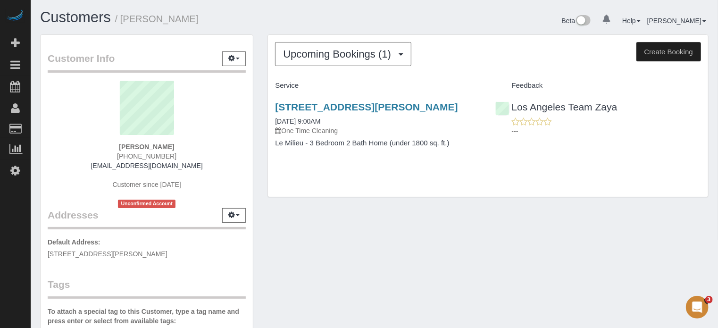
click at [355, 231] on div "Customer Info Edit Contact Info Send Message Email Preferences Special Sales Ta…" at bounding box center [374, 265] width 683 height 463
click at [434, 235] on div "Customer Info Edit Contact Info Send Message Email Preferences Special Sales Ta…" at bounding box center [374, 265] width 683 height 463
click at [379, 235] on div "Customer Info Edit Contact Info Send Message Email Preferences Special Sales Ta…" at bounding box center [374, 265] width 683 height 463
click at [160, 153] on span "(626) 205-0701" at bounding box center [146, 156] width 59 height 8
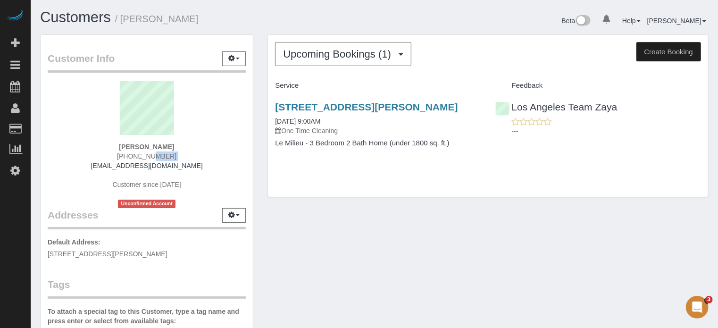
click at [160, 153] on span "(626) 205-0701" at bounding box center [146, 156] width 59 height 8
copy div "(626) 205-0701"
click at [417, 273] on div "Customer Info Edit Contact Info Send Message Email Preferences Special Sales Ta…" at bounding box center [374, 265] width 683 height 463
click at [689, 197] on div "Upcoming Bookings (1) Completed Bookings (0) Upcoming Bookings (1) Cancelled Bo…" at bounding box center [488, 116] width 440 height 162
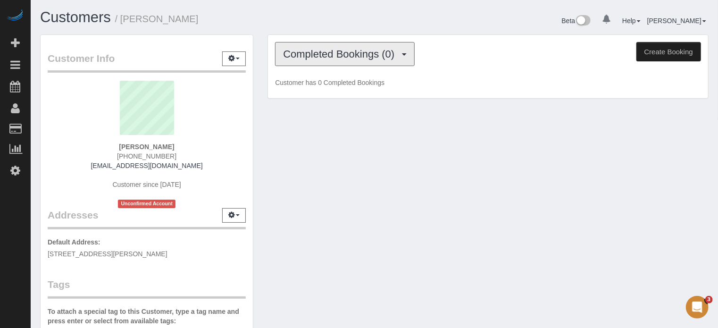
click at [336, 42] on button "Completed Bookings (0)" at bounding box center [345, 54] width 140 height 24
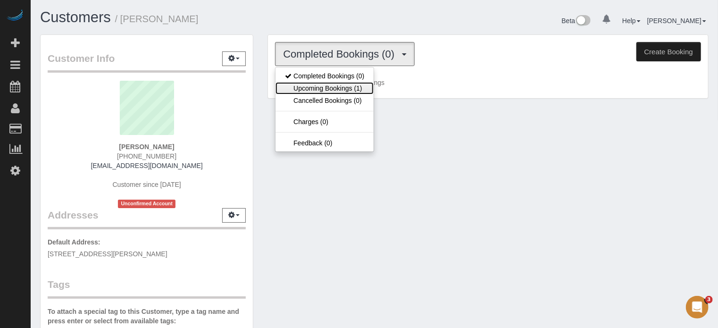
click at [328, 84] on link "Upcoming Bookings (1)" at bounding box center [325, 88] width 98 height 12
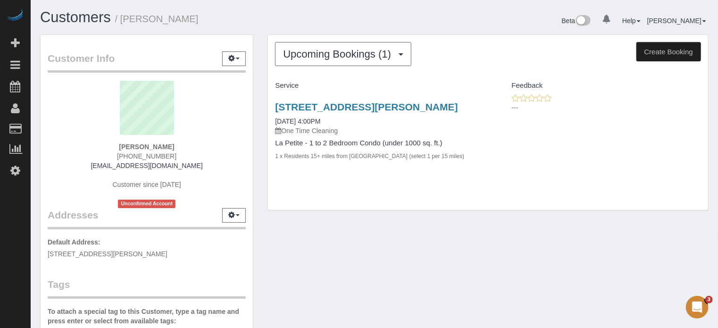
click at [263, 107] on div "Upcoming Bookings (1) Completed Bookings (0) Upcoming Bookings (1) Cancelled Bo…" at bounding box center [488, 127] width 455 height 186
click at [375, 220] on div "Upcoming Bookings (1) Completed Bookings (0) Upcoming Bookings (1) Cancelled Bo…" at bounding box center [488, 127] width 455 height 186
click at [457, 254] on div "Customer Info Edit Contact Info Send Message Email Preferences Special Sales Ta…" at bounding box center [374, 267] width 683 height 466
click at [309, 247] on div "Customer Info Edit Contact Info Send Message Email Preferences Special Sales Ta…" at bounding box center [374, 267] width 683 height 466
drag, startPoint x: 272, startPoint y: 103, endPoint x: 302, endPoint y: 116, distance: 32.3
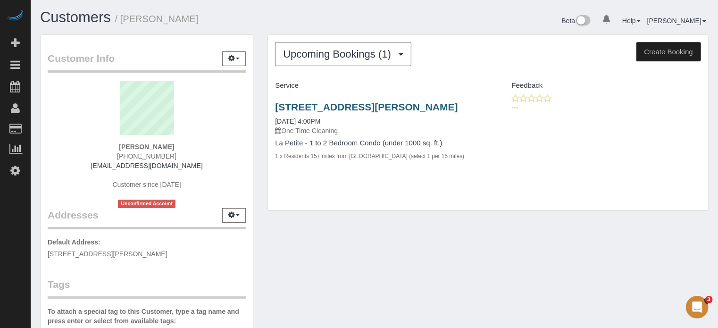
click at [302, 116] on div "516 Berry St, Apartment 2, Dayton, KY 41074 09/30/2025 4:00PM One Time Cleaning…" at bounding box center [378, 136] width 220 height 86
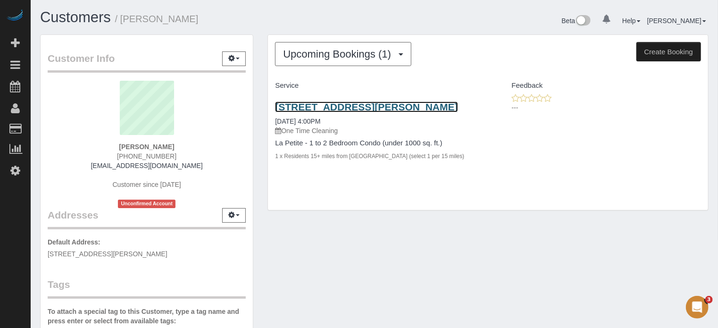
copy link "516 Berry St, Apartment 2, Dayton, KY 41074"
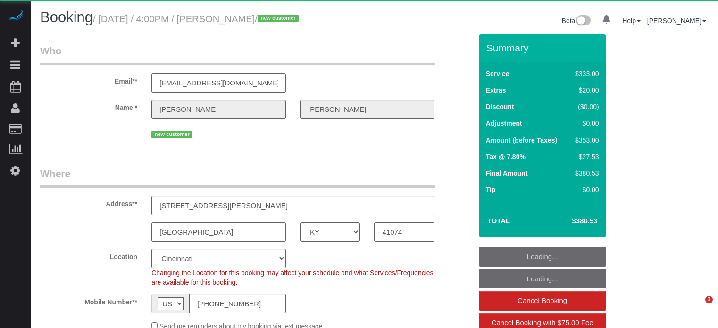
select select "KY"
select select "number:9"
select select "6"
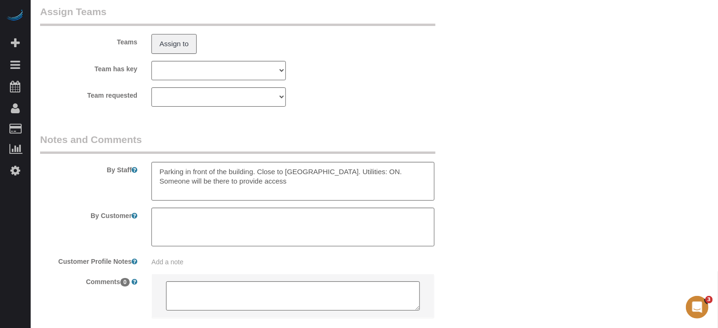
scroll to position [1699, 0]
